Goal: Transaction & Acquisition: Purchase product/service

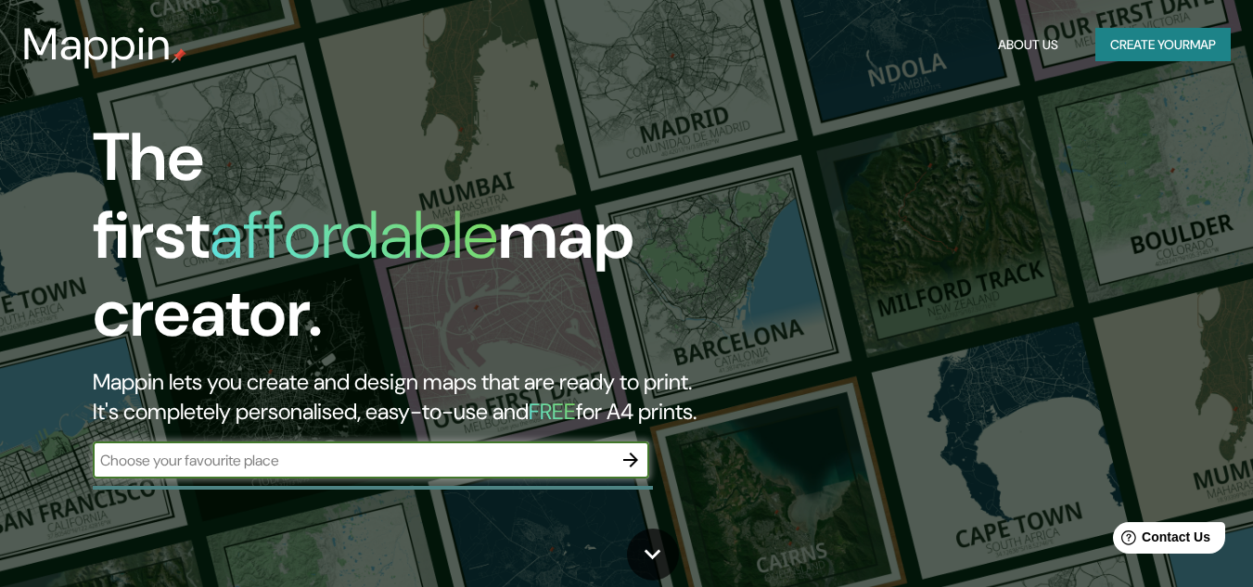
click at [539, 450] on input "text" at bounding box center [352, 460] width 519 height 21
type input "ica"
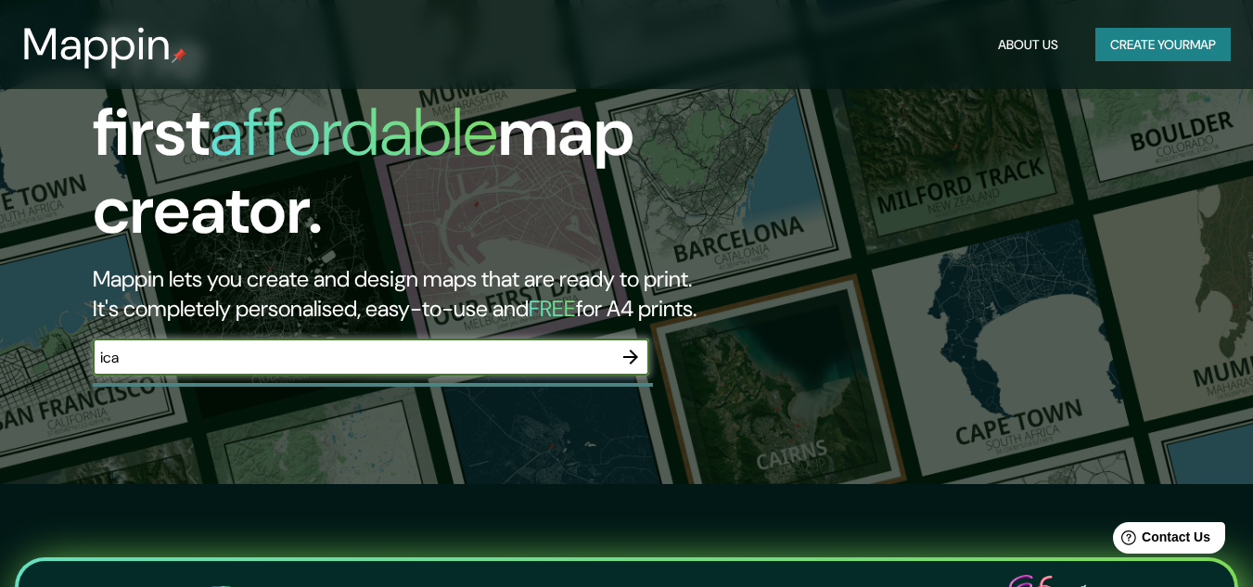
scroll to position [98, 0]
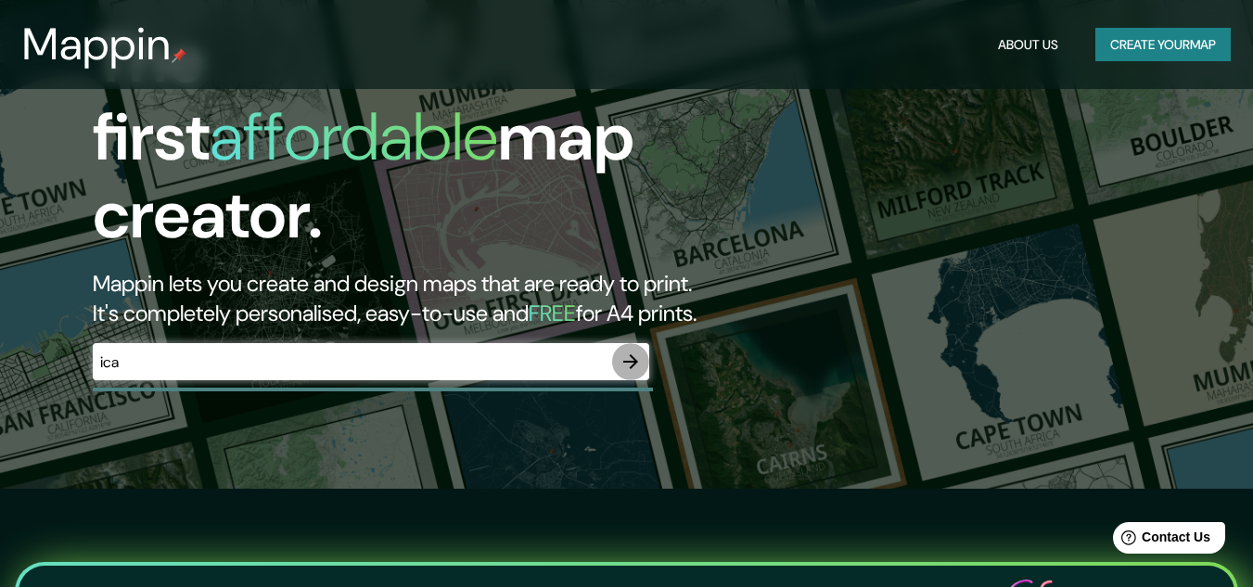
click at [620, 350] on icon "button" at bounding box center [630, 361] width 22 height 22
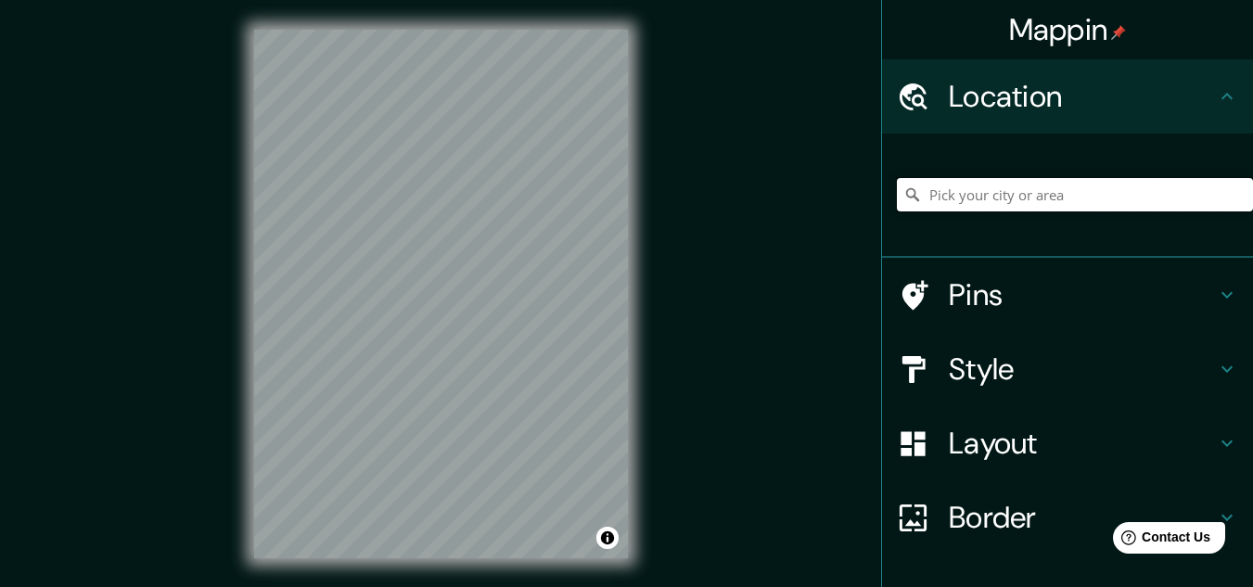
click at [1055, 198] on input "Pick your city or area" at bounding box center [1075, 194] width 356 height 33
click at [1103, 197] on input "Regional, [GEOGRAPHIC_DATA], [GEOGRAPHIC_DATA], [GEOGRAPHIC_DATA]" at bounding box center [1075, 194] width 356 height 33
drag, startPoint x: 1172, startPoint y: 195, endPoint x: 894, endPoint y: 175, distance: 278.8
click at [897, 175] on div "Regional, [GEOGRAPHIC_DATA], [GEOGRAPHIC_DATA], [GEOGRAPHIC_DATA]" at bounding box center [1075, 194] width 356 height 93
type input ", [GEOGRAPHIC_DATA]"
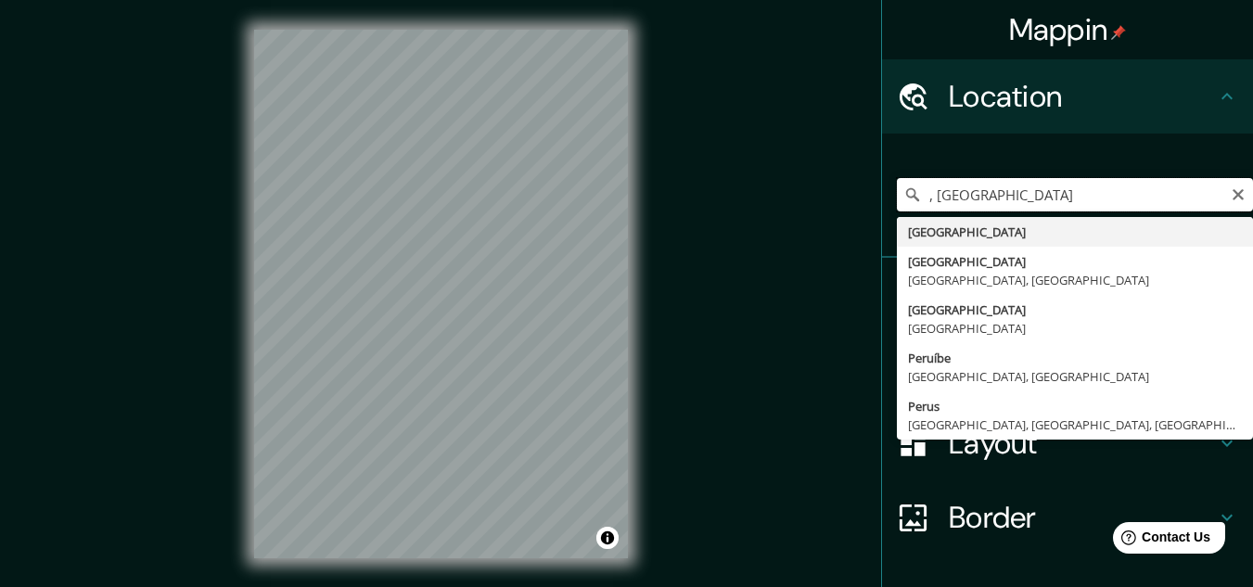
drag, startPoint x: 1021, startPoint y: 203, endPoint x: 835, endPoint y: 220, distance: 186.2
click at [835, 220] on div "Mappin Location , [GEOGRAPHIC_DATA] [GEOGRAPHIC_DATA] [GEOGRAPHIC_DATA] [GEOGRA…" at bounding box center [626, 308] width 1253 height 617
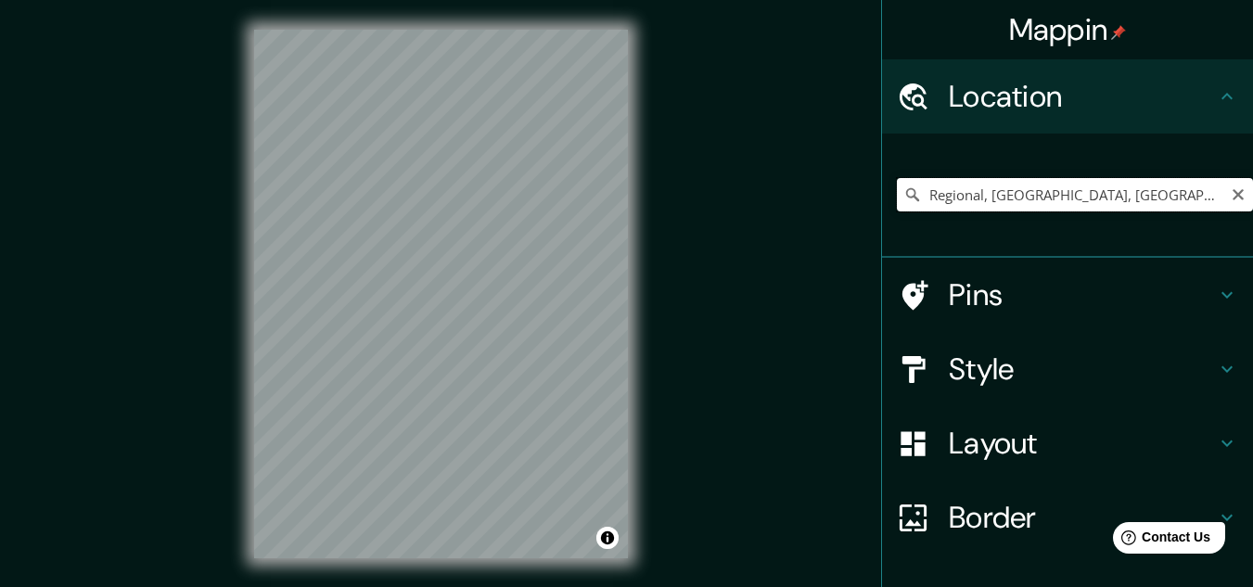
click at [1069, 189] on input "Regional, [GEOGRAPHIC_DATA], [GEOGRAPHIC_DATA], [GEOGRAPHIC_DATA]" at bounding box center [1075, 194] width 356 height 33
drag, startPoint x: 1069, startPoint y: 189, endPoint x: 1224, endPoint y: 187, distance: 154.8
click at [1224, 187] on div "Regional, [GEOGRAPHIC_DATA], [GEOGRAPHIC_DATA], [GEOGRAPHIC_DATA]" at bounding box center [1075, 194] width 356 height 33
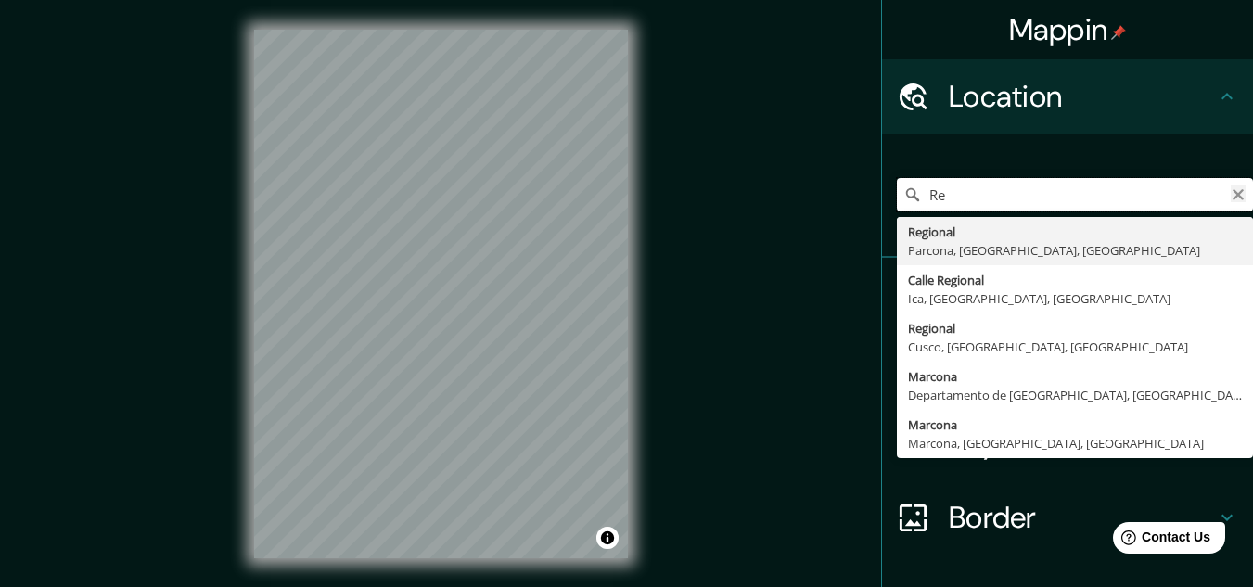
type input "R"
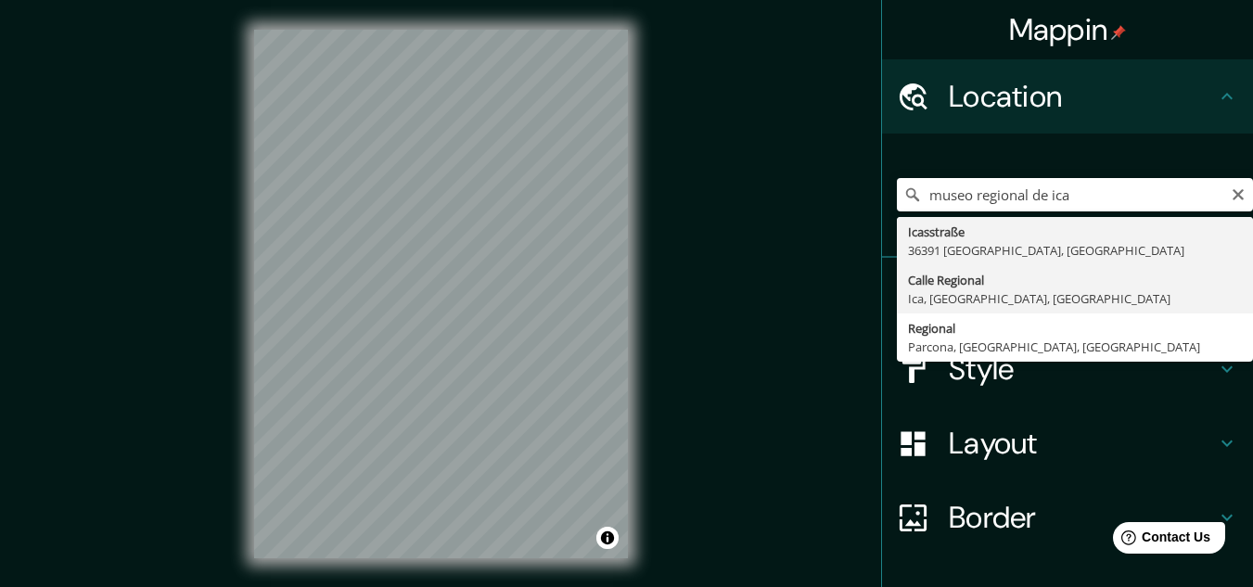
type input "Calle Regional, [GEOGRAPHIC_DATA], [GEOGRAPHIC_DATA], [GEOGRAPHIC_DATA]"
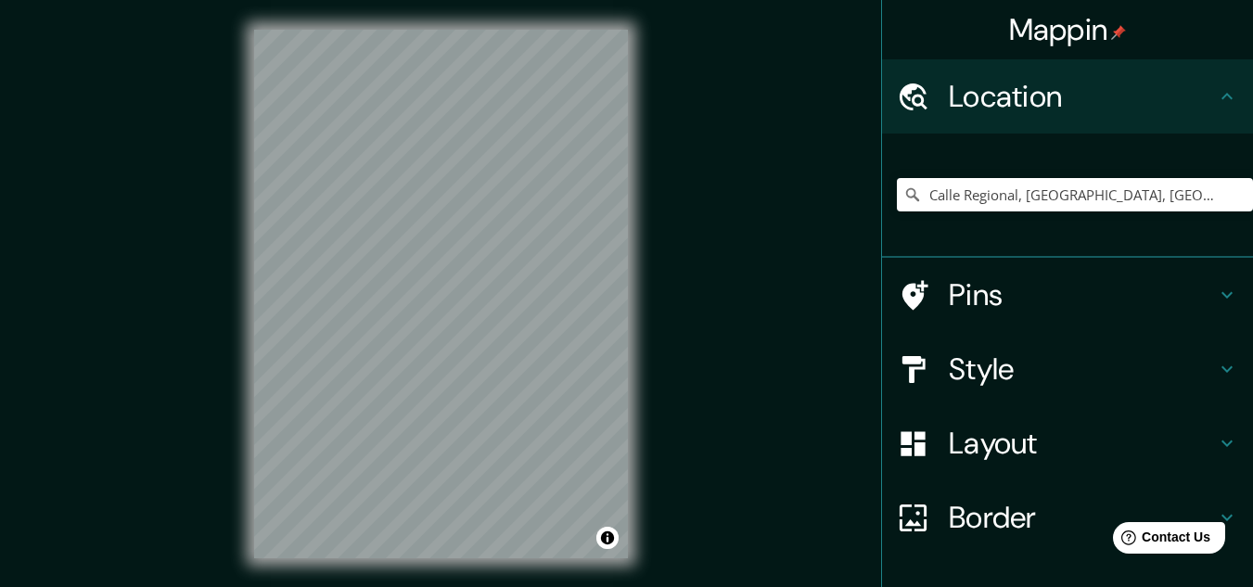
click at [1012, 382] on h4 "Style" at bounding box center [1081, 368] width 267 height 37
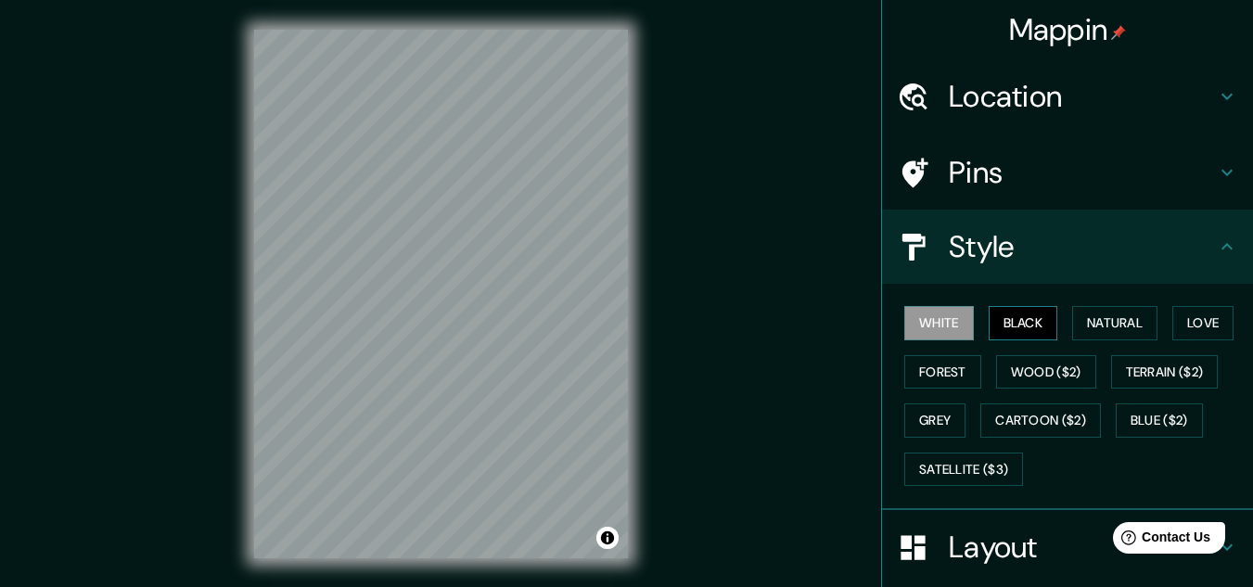
click at [1015, 314] on button "Black" at bounding box center [1023, 323] width 70 height 34
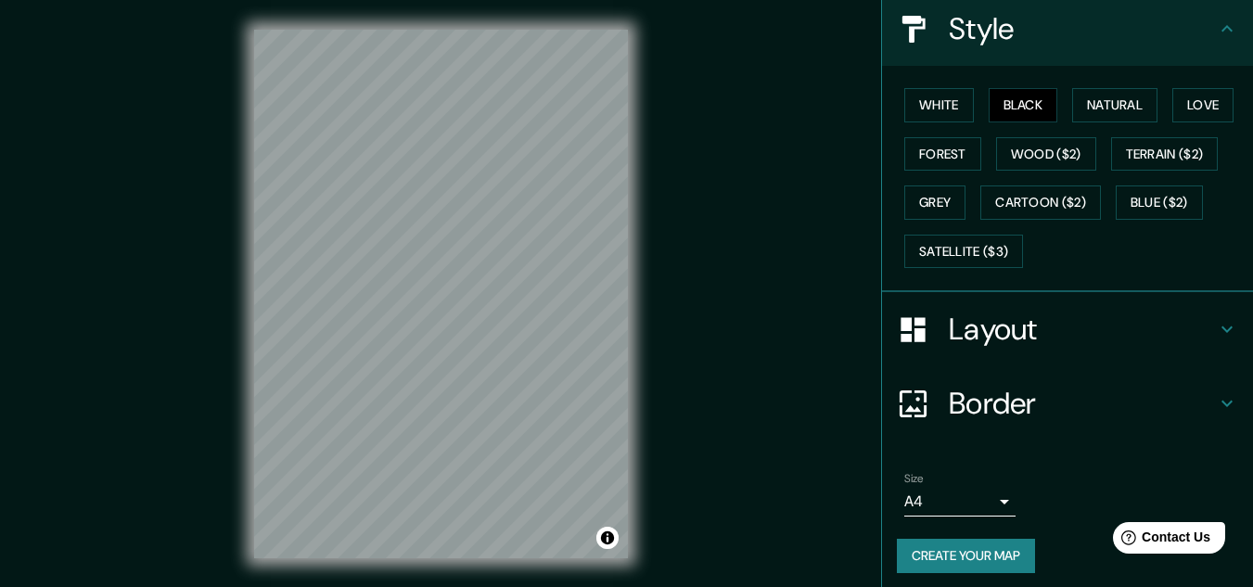
scroll to position [226, 0]
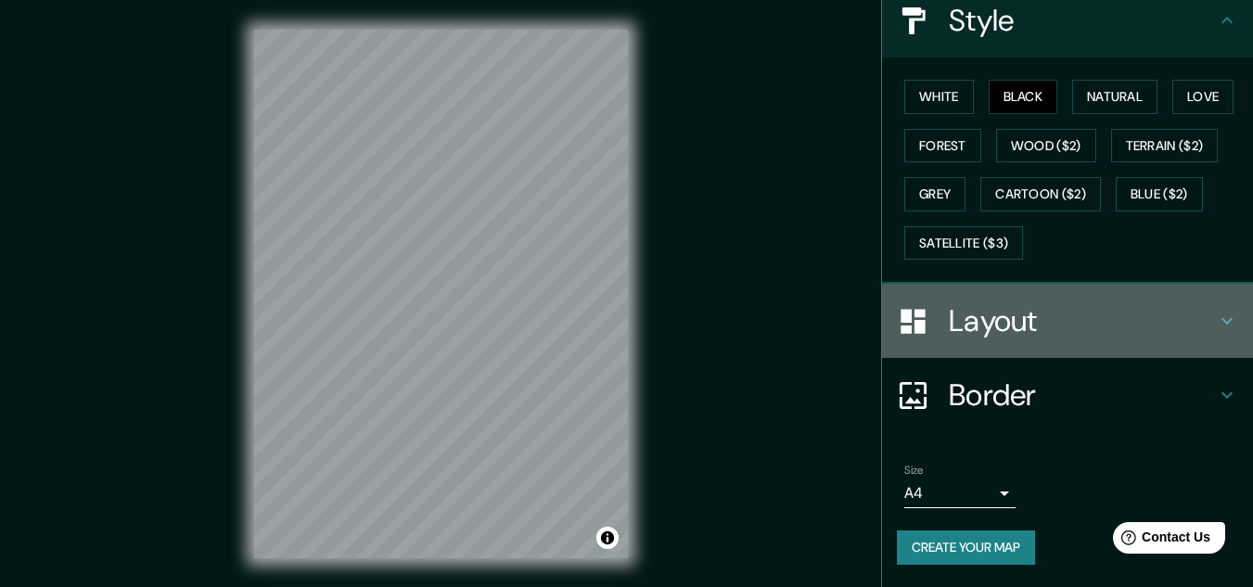
click at [1170, 314] on h4 "Layout" at bounding box center [1081, 320] width 267 height 37
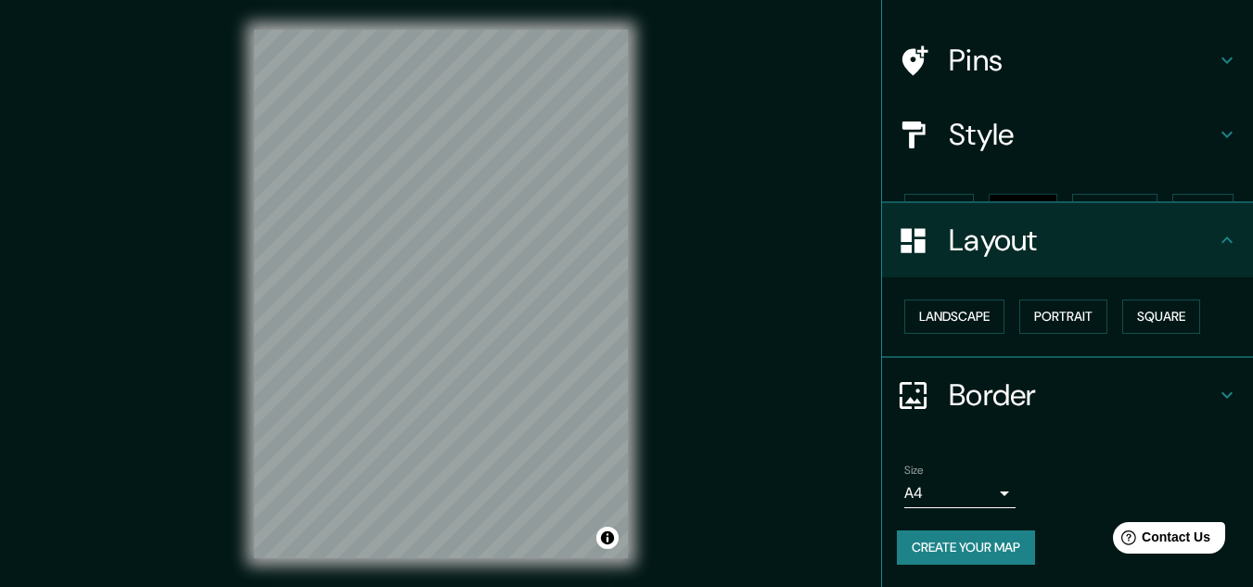
scroll to position [80, 0]
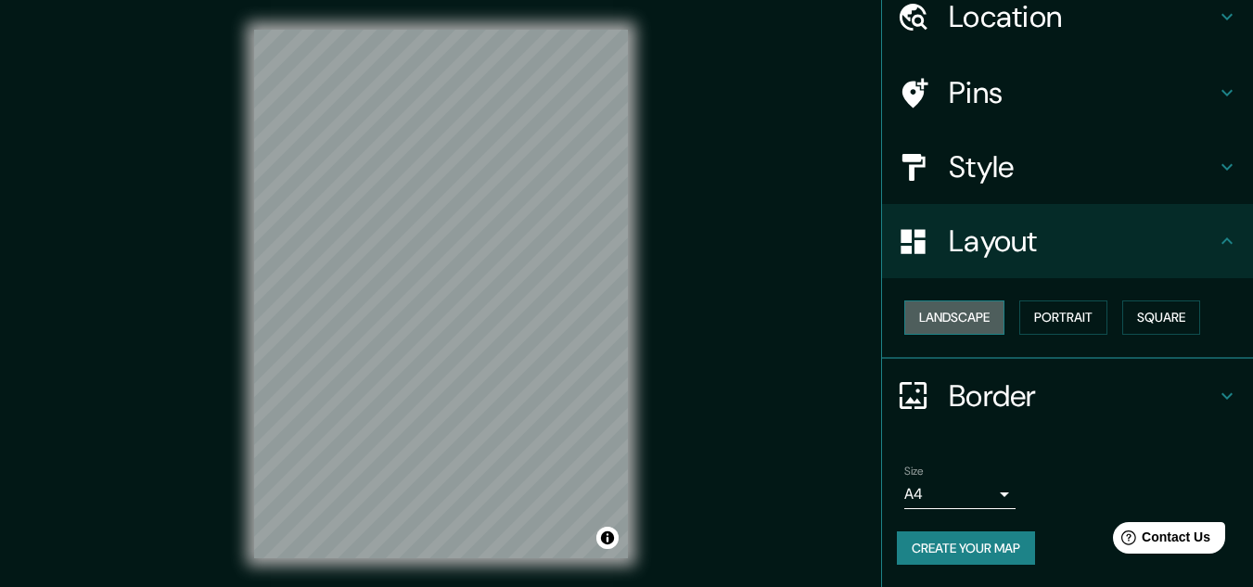
click at [957, 317] on button "Landscape" at bounding box center [954, 317] width 100 height 34
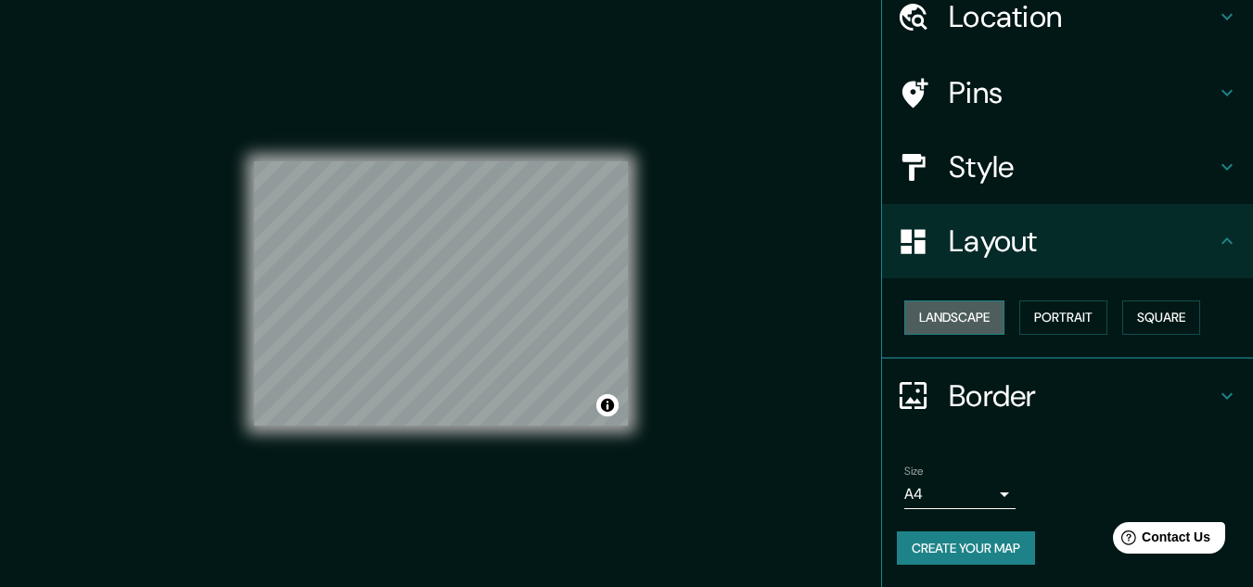
click at [969, 321] on button "Landscape" at bounding box center [954, 317] width 100 height 34
click at [1062, 320] on button "Portrait" at bounding box center [1063, 317] width 88 height 34
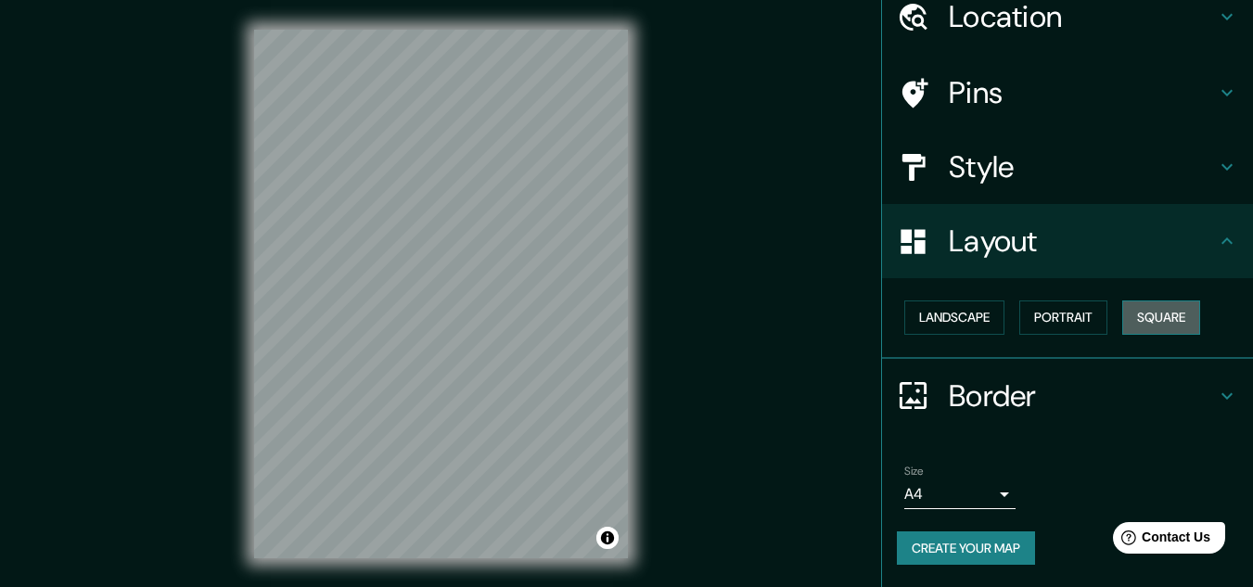
click at [1126, 316] on button "Square" at bounding box center [1161, 317] width 78 height 34
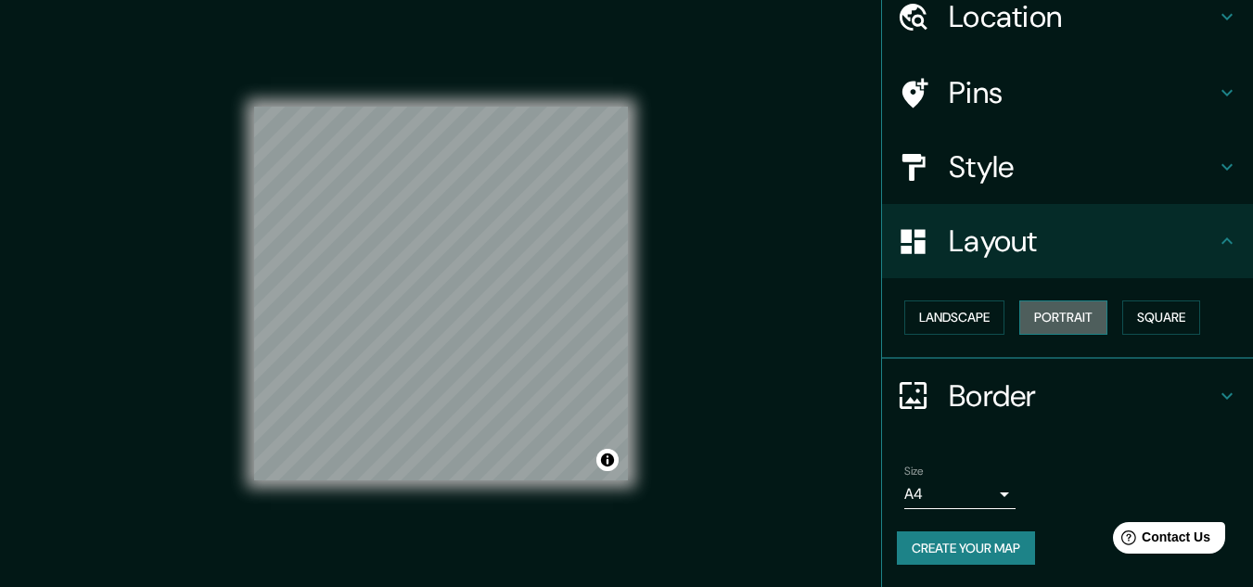
click at [1051, 305] on button "Portrait" at bounding box center [1063, 317] width 88 height 34
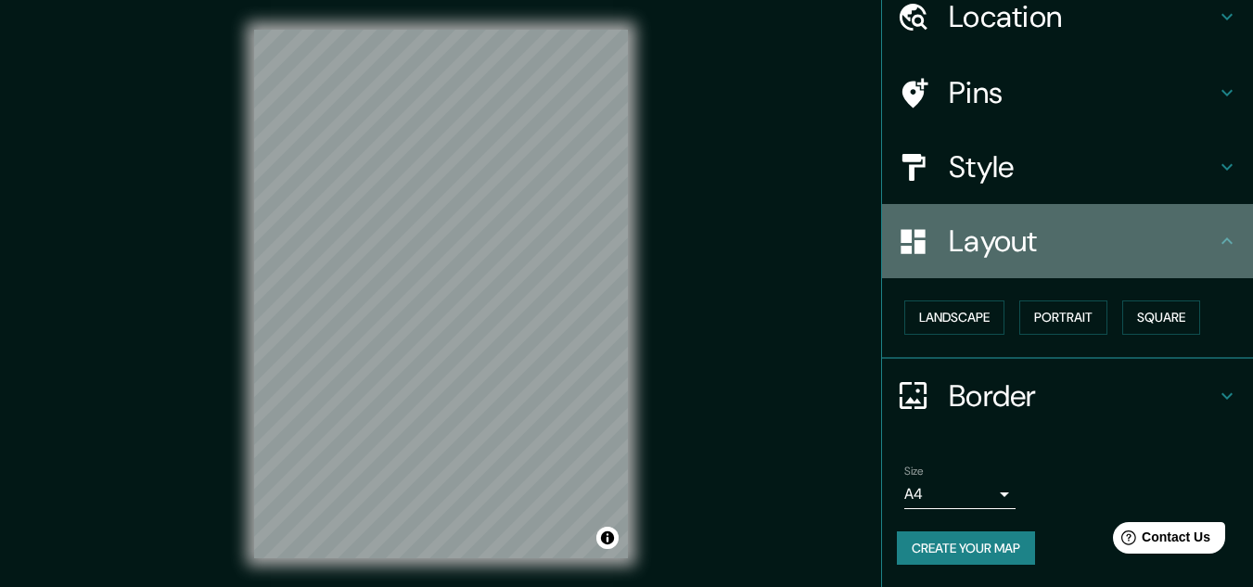
click at [1220, 230] on icon at bounding box center [1226, 241] width 22 height 22
click at [1225, 243] on div "Layout" at bounding box center [1067, 241] width 371 height 74
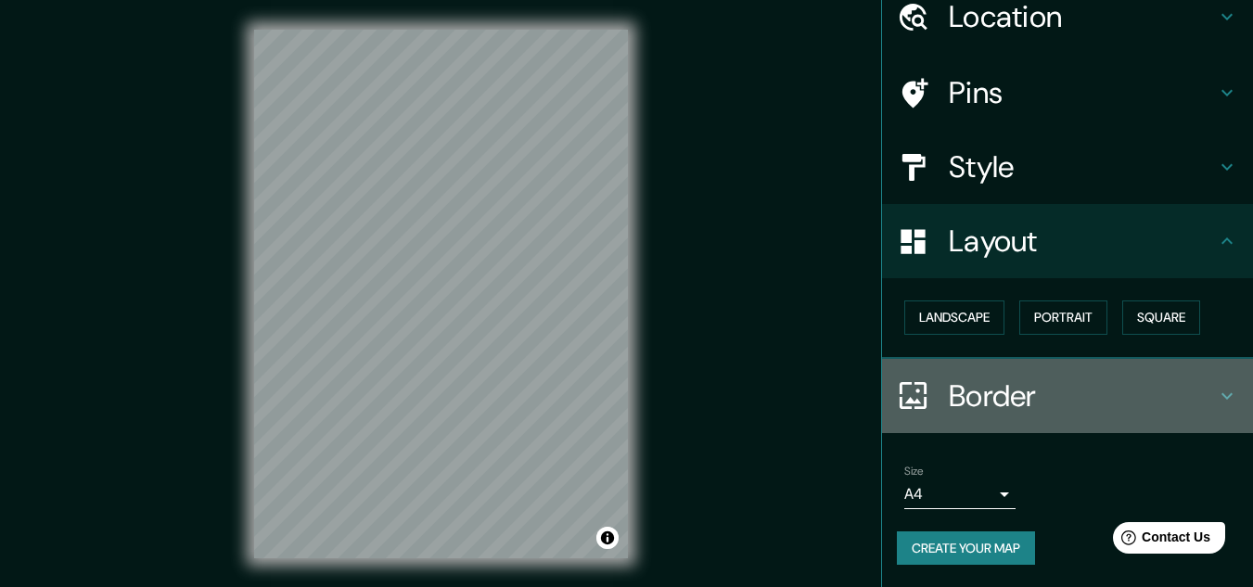
click at [1218, 385] on icon at bounding box center [1226, 396] width 22 height 22
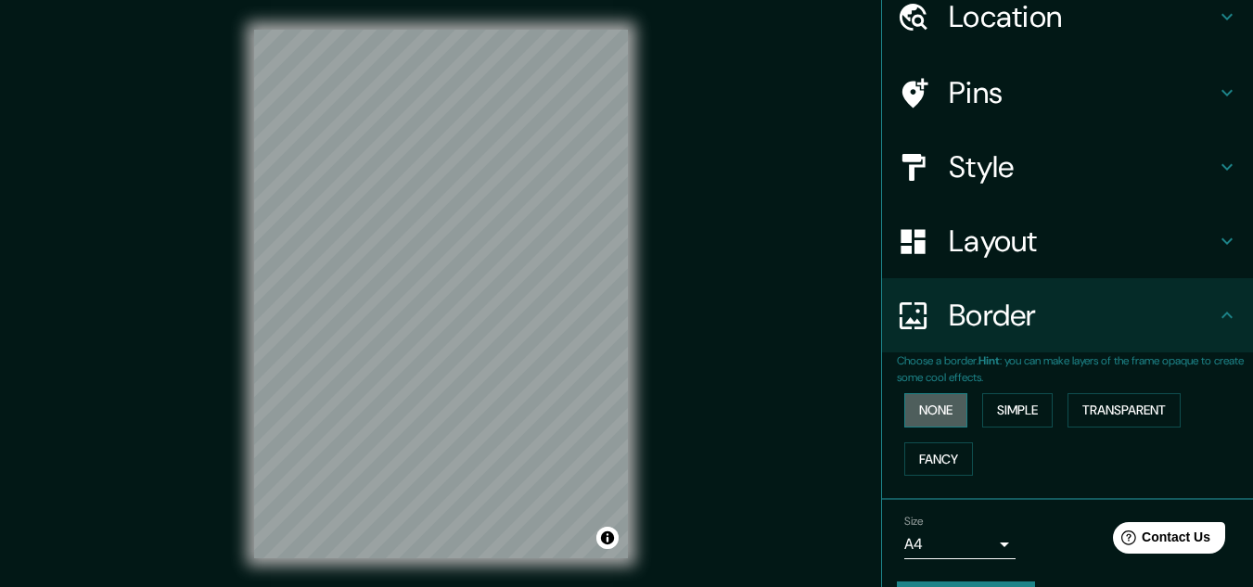
click at [923, 413] on button "None" at bounding box center [935, 410] width 63 height 34
click at [1015, 401] on button "Simple" at bounding box center [1017, 410] width 70 height 34
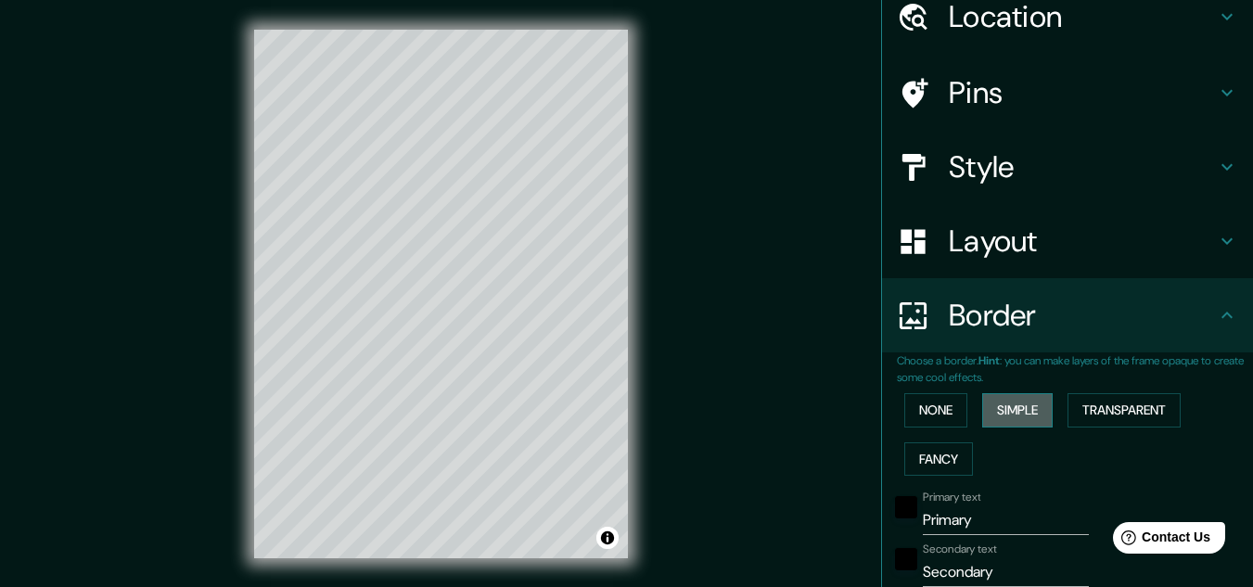
click at [1015, 401] on button "Simple" at bounding box center [1017, 410] width 70 height 34
type input "161"
type input "32"
click at [1091, 390] on div "None Simple Transparent Fancy" at bounding box center [1075, 434] width 356 height 97
click at [1098, 406] on button "Transparent" at bounding box center [1123, 410] width 113 height 34
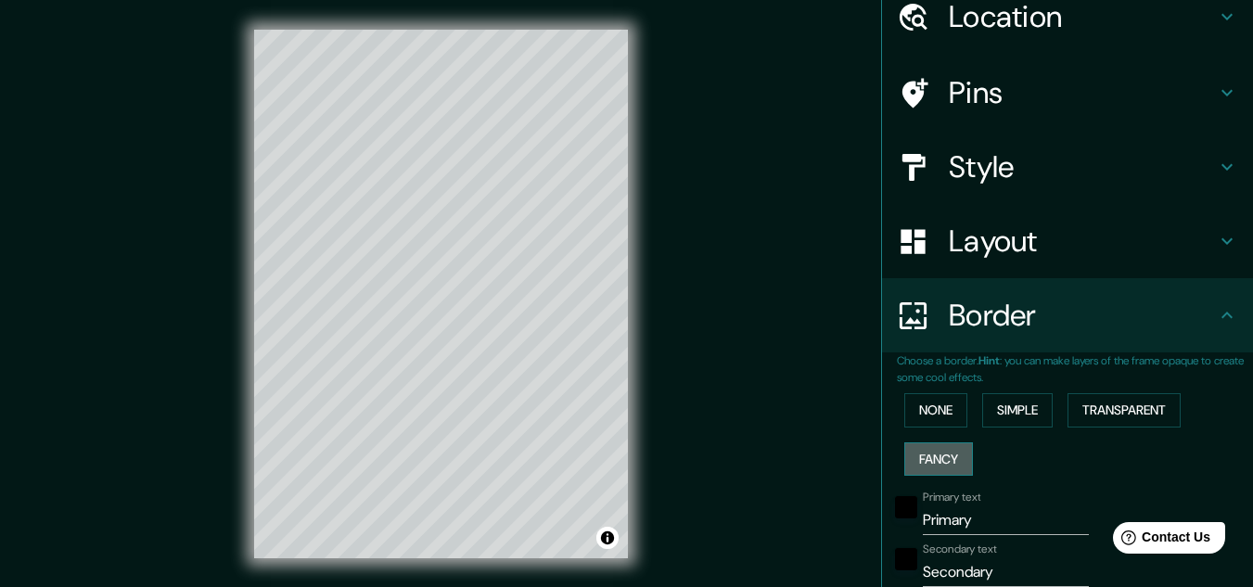
click at [935, 452] on button "Fancy" at bounding box center [938, 459] width 69 height 34
type input "161"
type input "32"
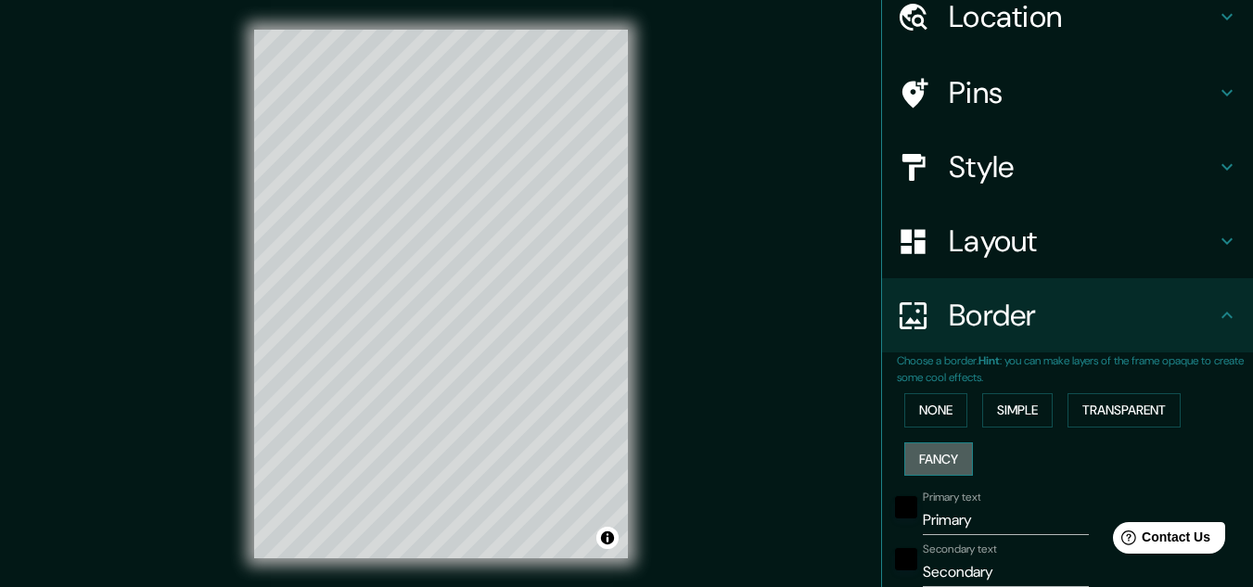
type input "16"
click at [922, 406] on button "None" at bounding box center [935, 410] width 63 height 34
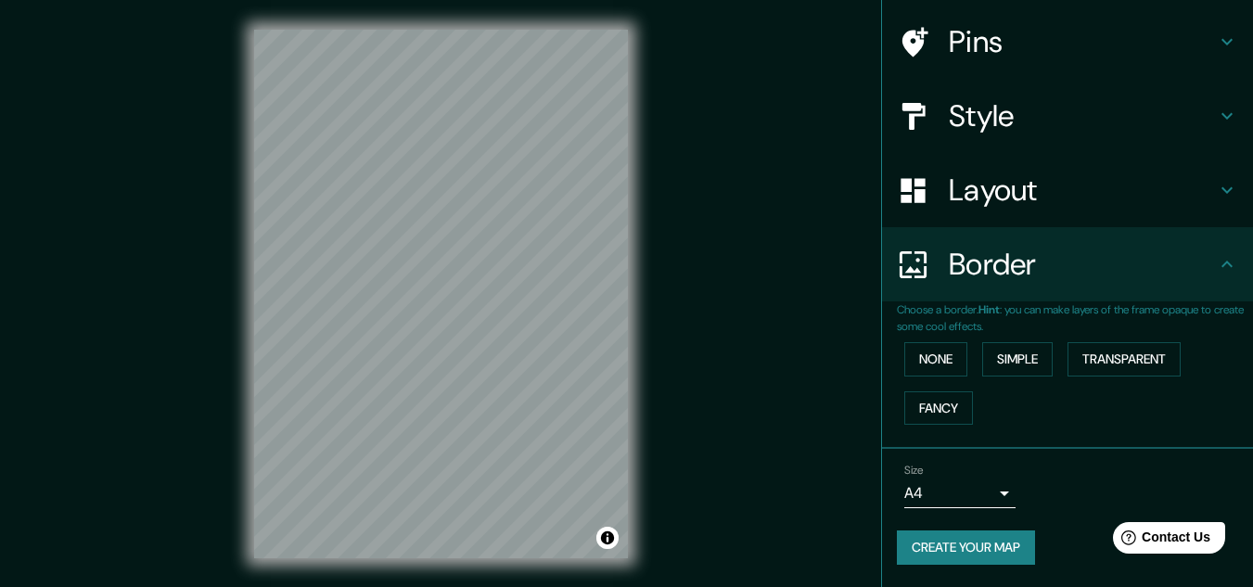
scroll to position [0, 0]
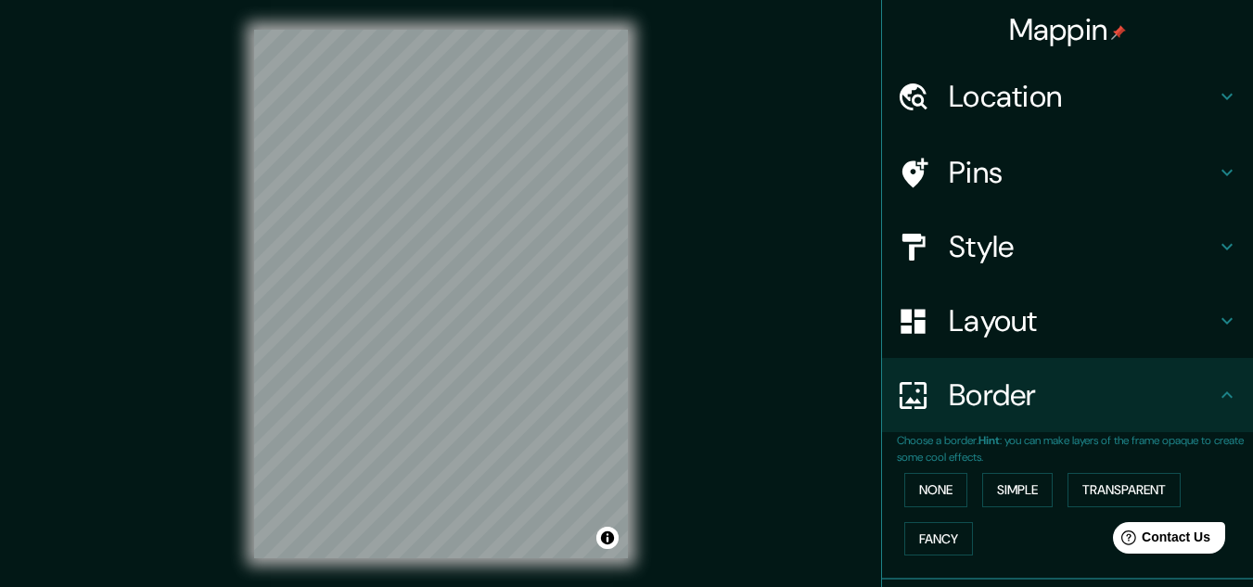
click at [743, 280] on div "Mappin Location [GEOGRAPHIC_DATA], [GEOGRAPHIC_DATA], [GEOGRAPHIC_DATA], [GEOGR…" at bounding box center [626, 308] width 1253 height 617
